Goal: Transaction & Acquisition: Purchase product/service

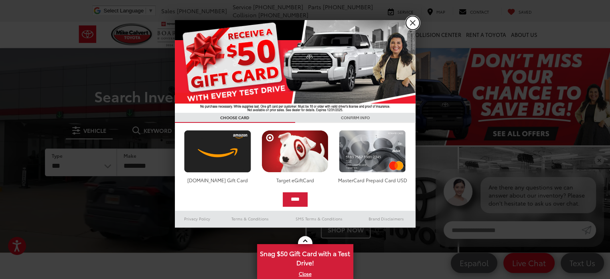
click at [408, 23] on link "X" at bounding box center [413, 23] width 14 height 14
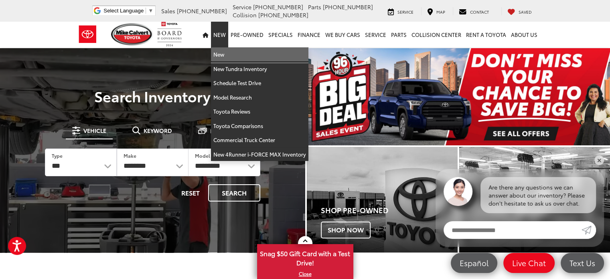
click at [222, 48] on link "New" at bounding box center [260, 54] width 98 height 14
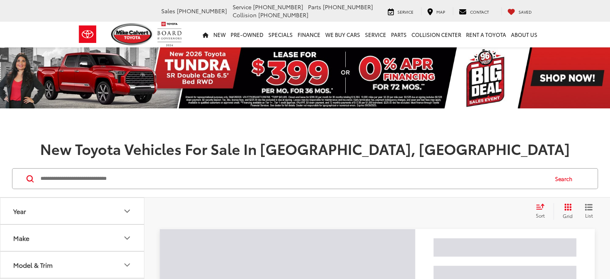
scroll to position [78, 0]
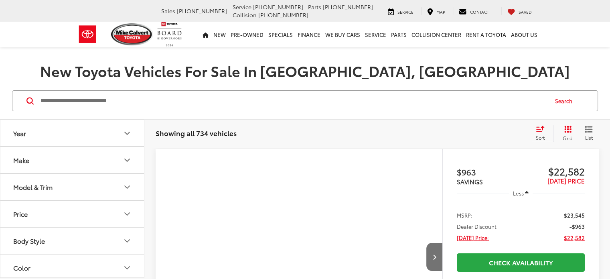
click at [109, 138] on button "Year" at bounding box center [72, 133] width 144 height 26
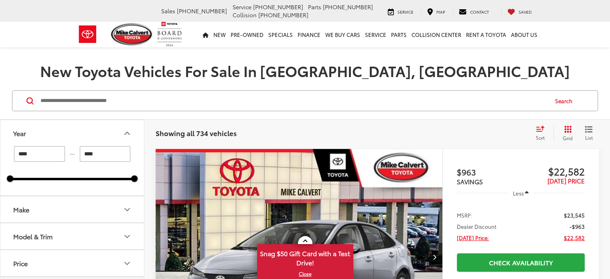
scroll to position [78, 0]
click at [139, 114] on div "Search" at bounding box center [305, 100] width 610 height 37
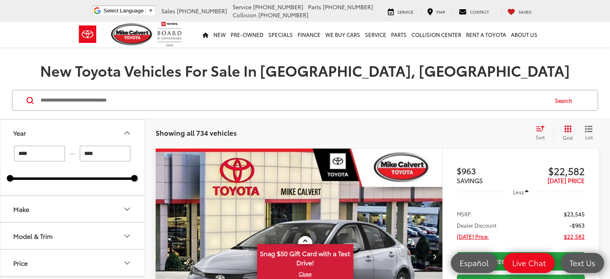
scroll to position [0, 0]
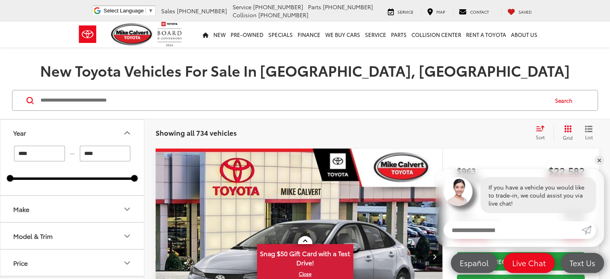
click at [128, 202] on button "Make" at bounding box center [72, 209] width 144 height 26
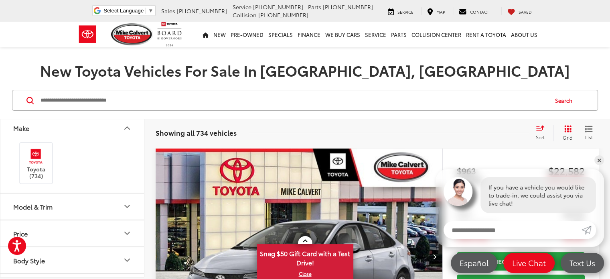
scroll to position [81, 0]
click at [128, 202] on icon "Model & Trim" at bounding box center [127, 206] width 10 height 10
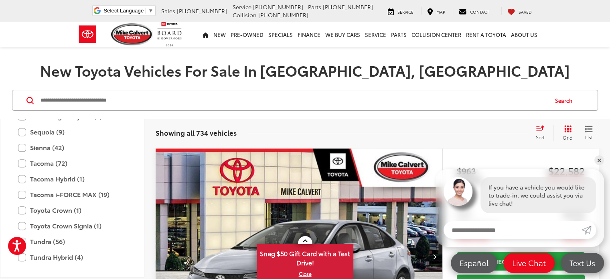
scroll to position [507, 0]
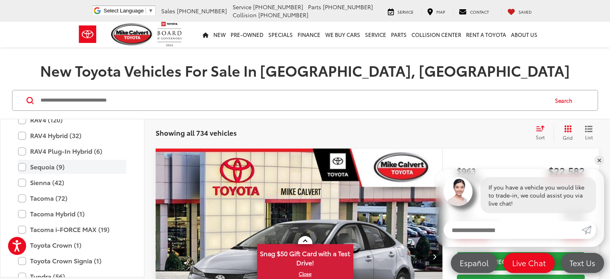
click at [21, 167] on label "Sequoia (9)" at bounding box center [72, 167] width 108 height 14
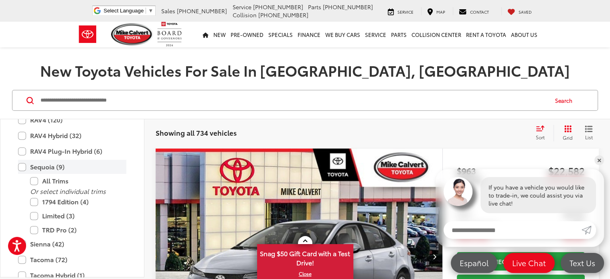
type input "****"
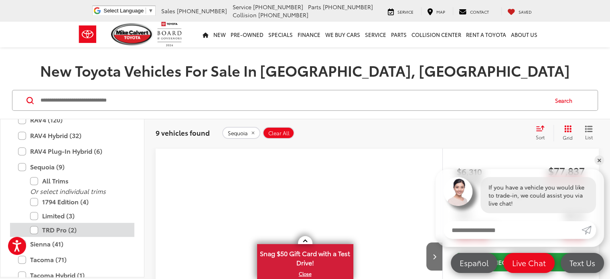
click at [37, 225] on label "TRD Pro (2)" at bounding box center [78, 230] width 96 height 14
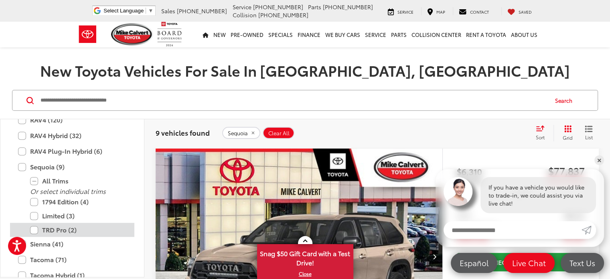
type input "****"
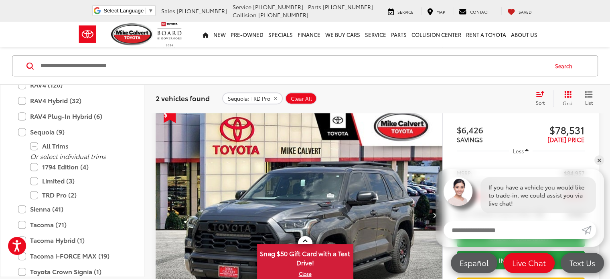
scroll to position [452, 0]
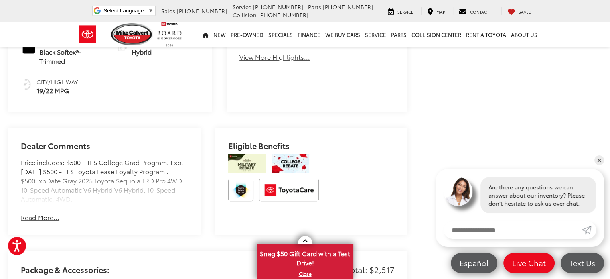
scroll to position [445, 0]
click at [44, 216] on button "Read More..." at bounding box center [40, 216] width 39 height 9
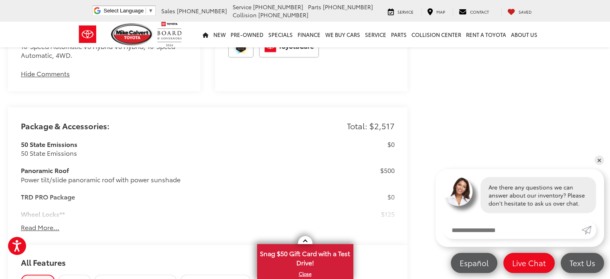
scroll to position [635, 0]
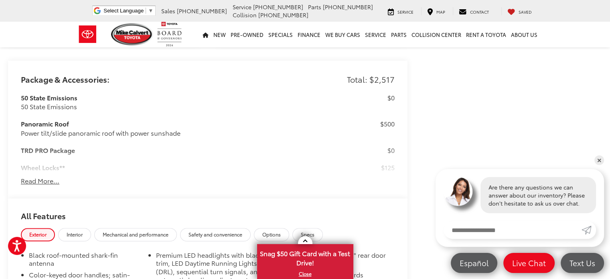
click at [39, 181] on button "Read More..." at bounding box center [40, 180] width 39 height 9
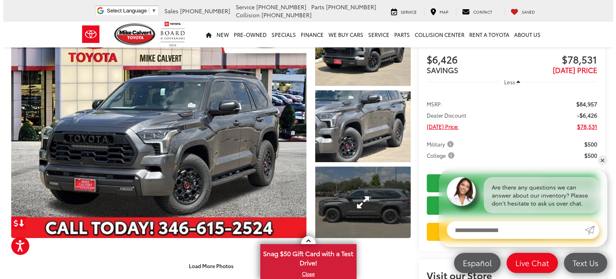
scroll to position [53, 0]
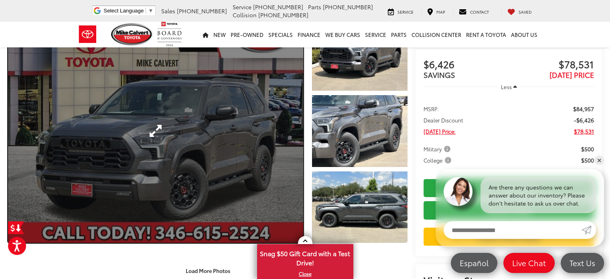
click at [271, 126] on link "Expand Photo 0" at bounding box center [155, 131] width 295 height 224
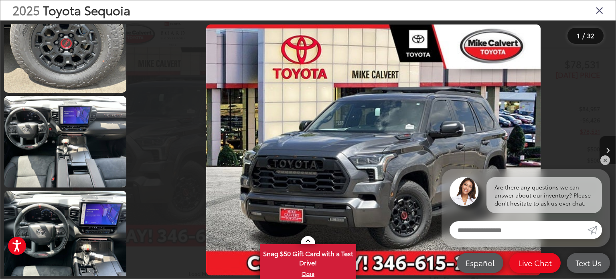
scroll to position [692, 0]
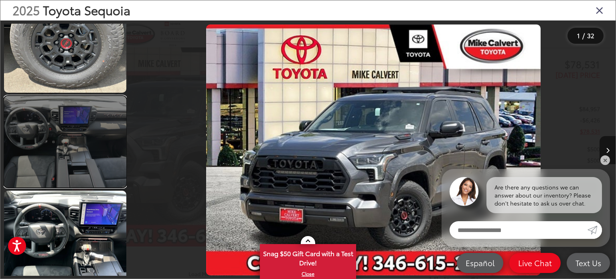
click at [81, 156] on link at bounding box center [65, 142] width 122 height 92
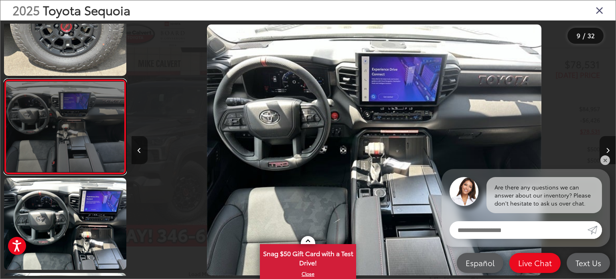
scroll to position [0, 3877]
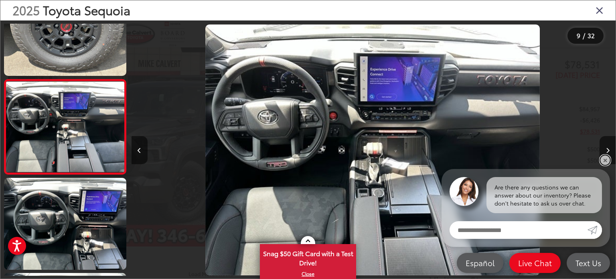
click at [604, 158] on link "✕" at bounding box center [606, 160] width 10 height 10
